Goal: Navigation & Orientation: Find specific page/section

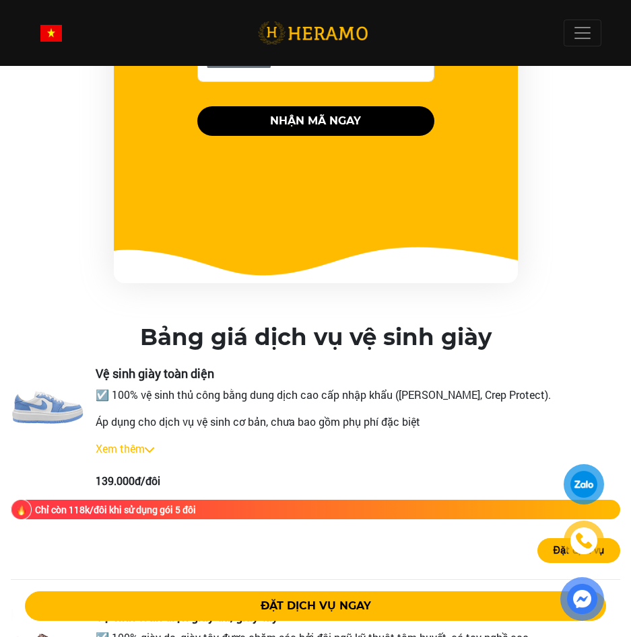
scroll to position [1682, 0]
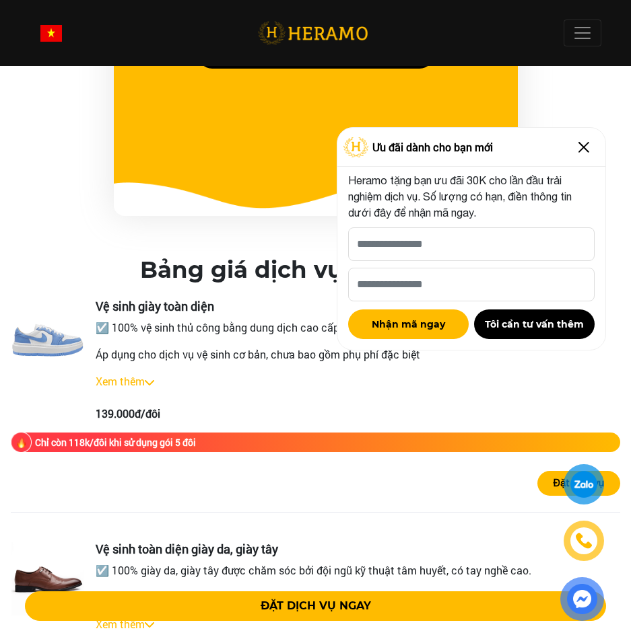
click at [586, 148] on img at bounding box center [584, 148] width 22 height 22
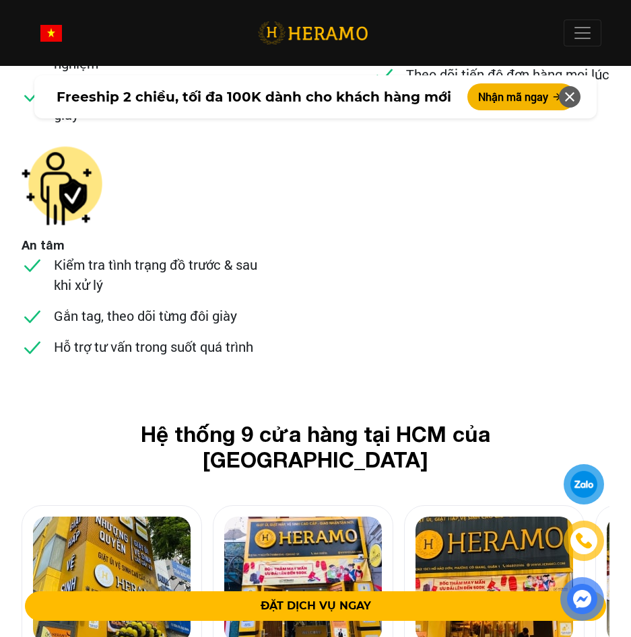
scroll to position [6730, 0]
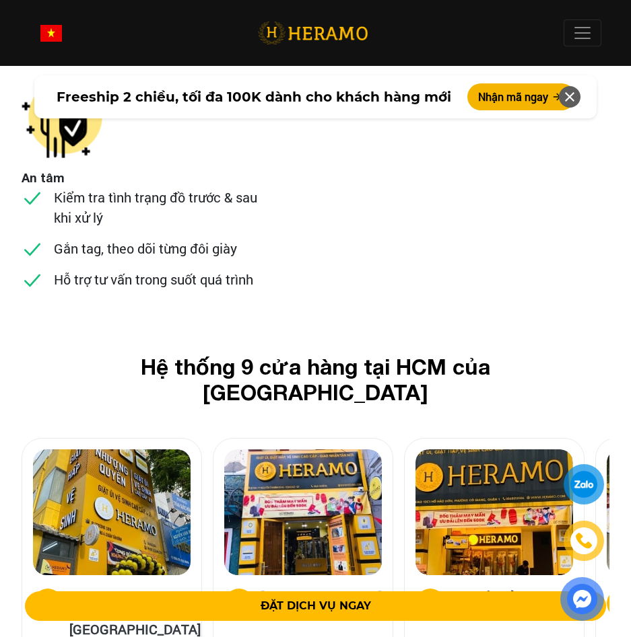
click at [357, 589] on h5 "[STREET_ADDRESS][PERSON_NAME]" at bounding box center [320, 605] width 121 height 32
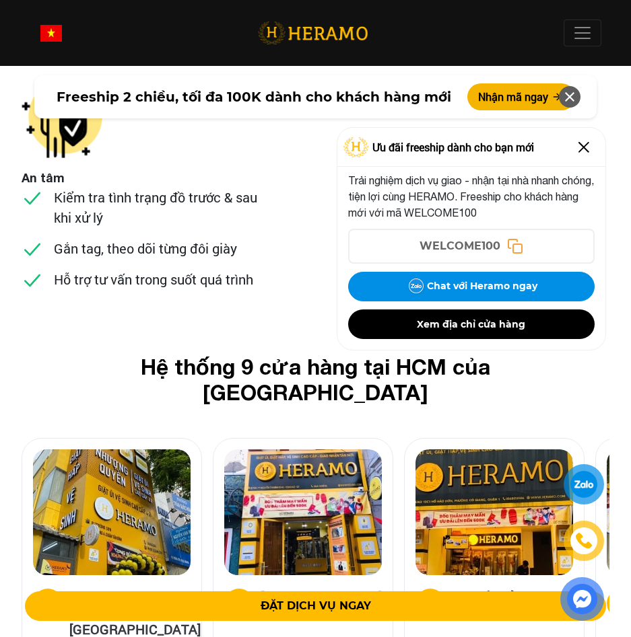
click at [581, 151] on img at bounding box center [584, 148] width 22 height 22
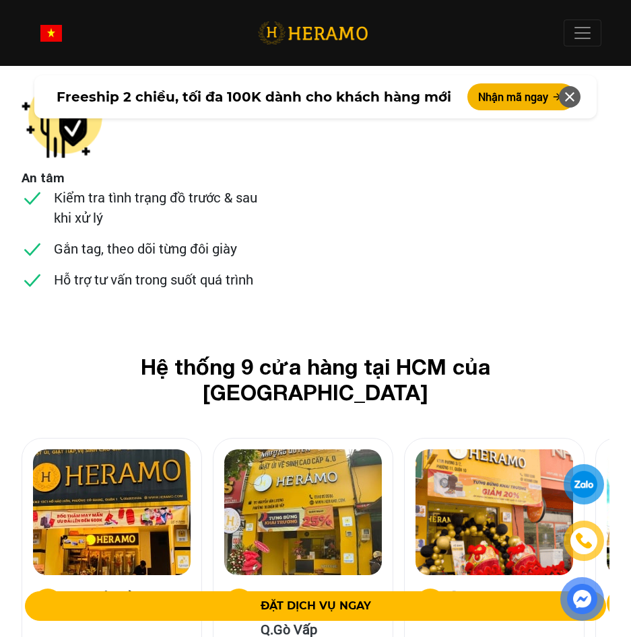
click at [142, 589] on h5 "13C Hồ Hảo Hớn, Q.1" at bounding box center [129, 605] width 121 height 32
